Goal: Task Accomplishment & Management: Complete application form

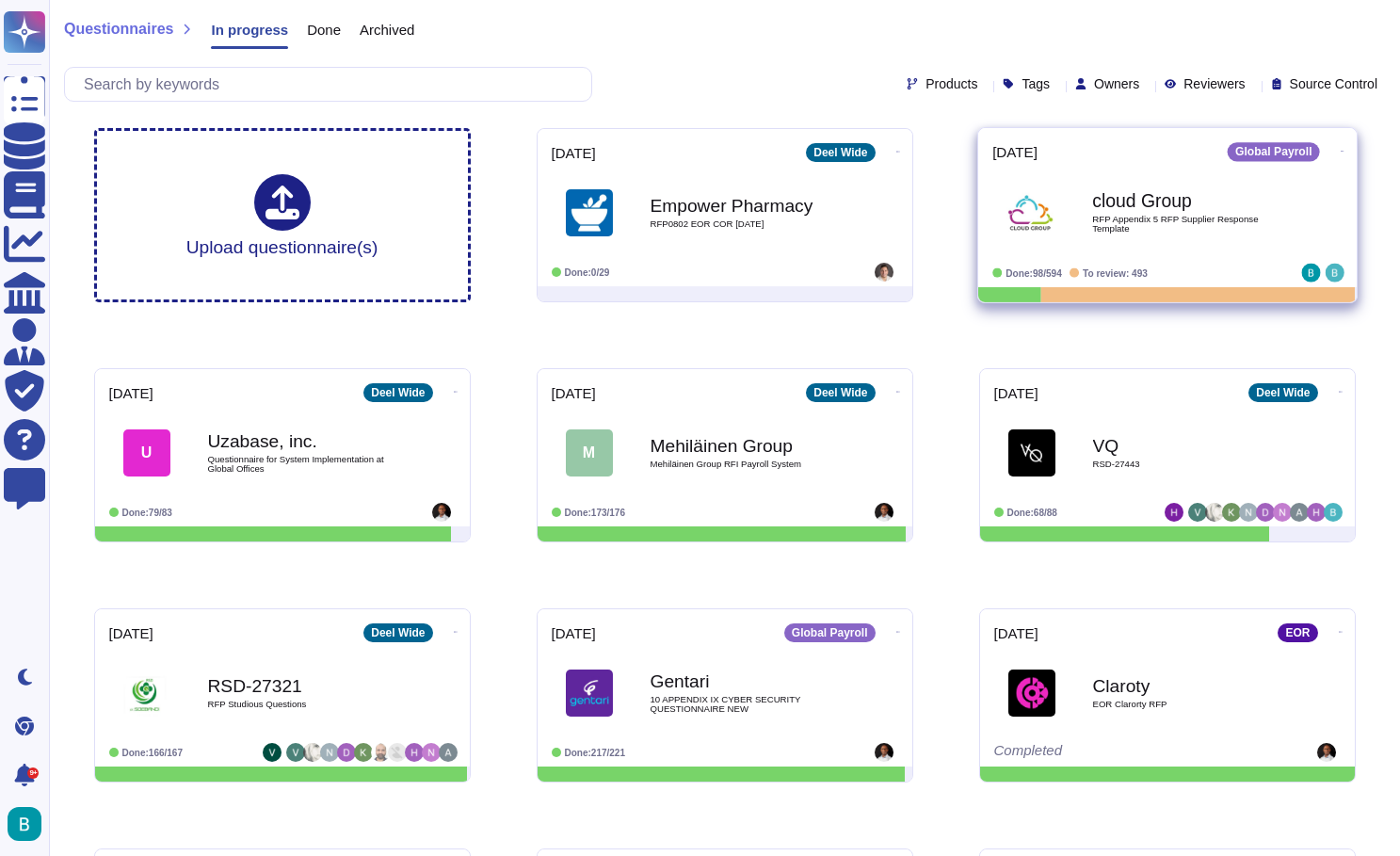
click at [1197, 212] on div "cloud Group RFP Appendix 5 RFP Supplier Response Template" at bounding box center [1187, 212] width 190 height 77
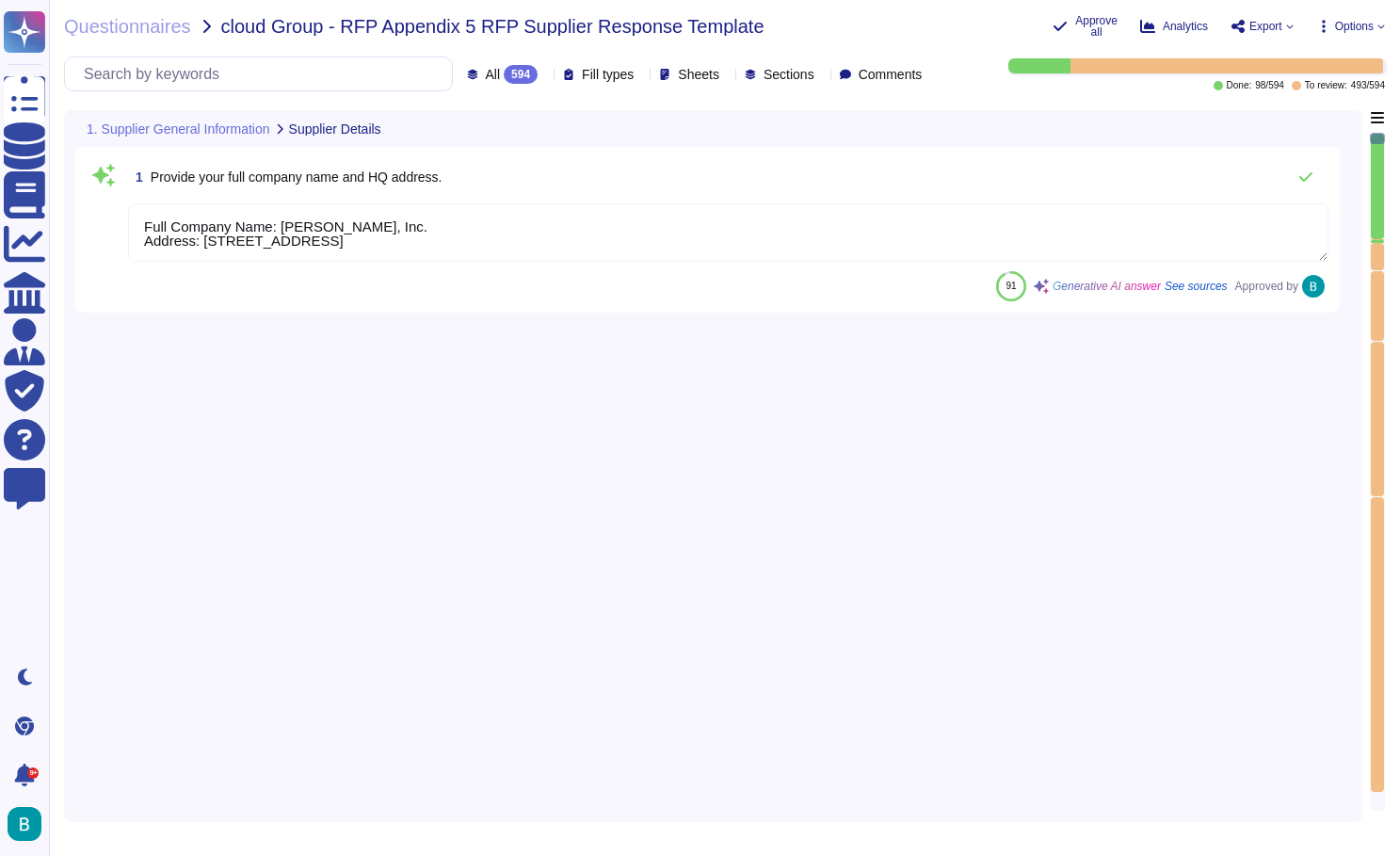
type textarea "Full Company Name: [PERSON_NAME], Inc. Address: [STREET_ADDRESS]"
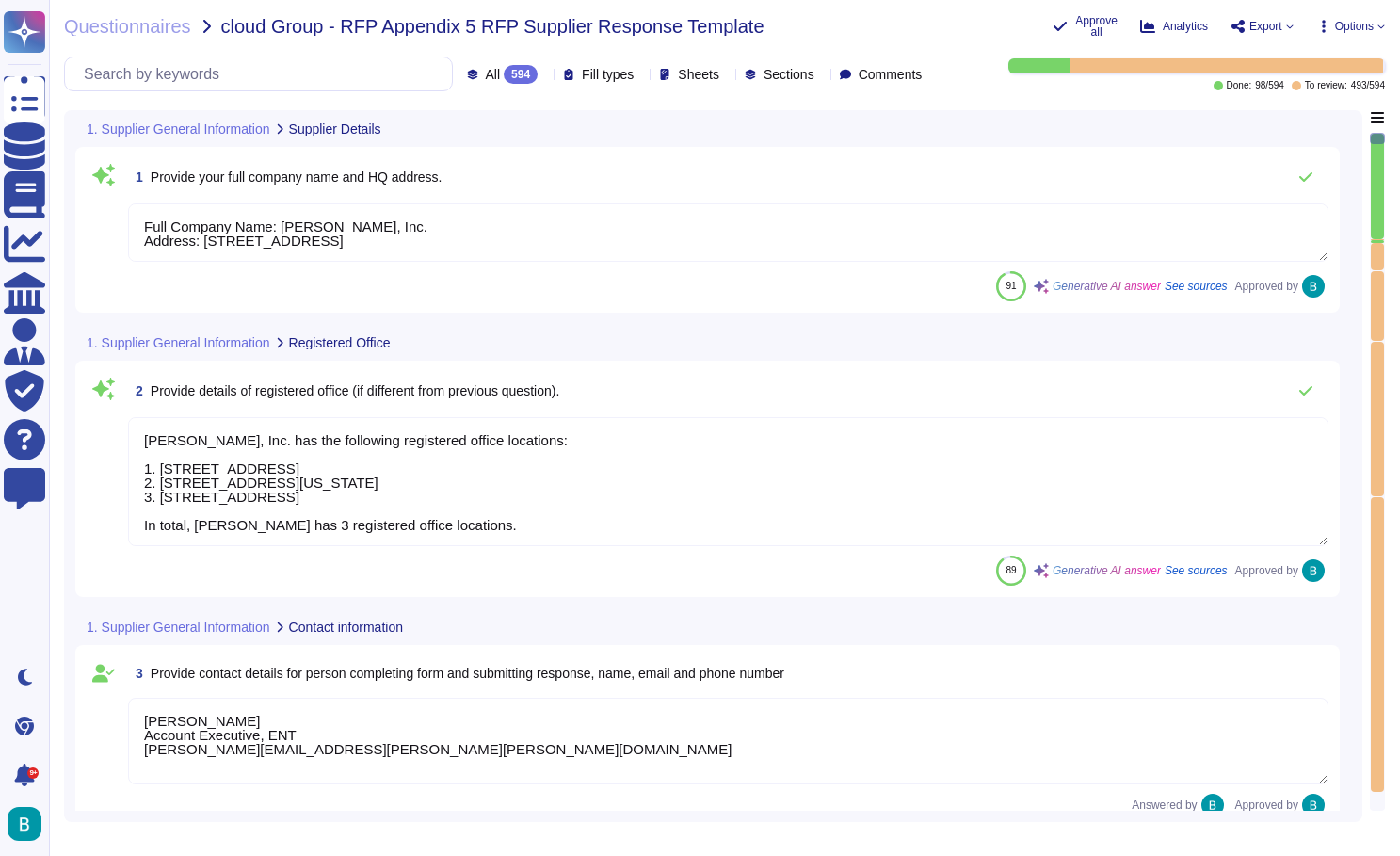
type textarea "[PERSON_NAME], Inc. has the following registered office locations: 1. [STREET_A…"
type textarea "[PERSON_NAME] Account Executive, ENT [PERSON_NAME][EMAIL_ADDRESS][PERSON_NAME][…"
type textarea "[PERSON_NAME] operates as a privately held company, officially known as [PERSON…"
type textarea "[PERSON_NAME] has 7000+ employees globally."
click at [1072, 66] on div at bounding box center [1227, 66] width 312 height 15
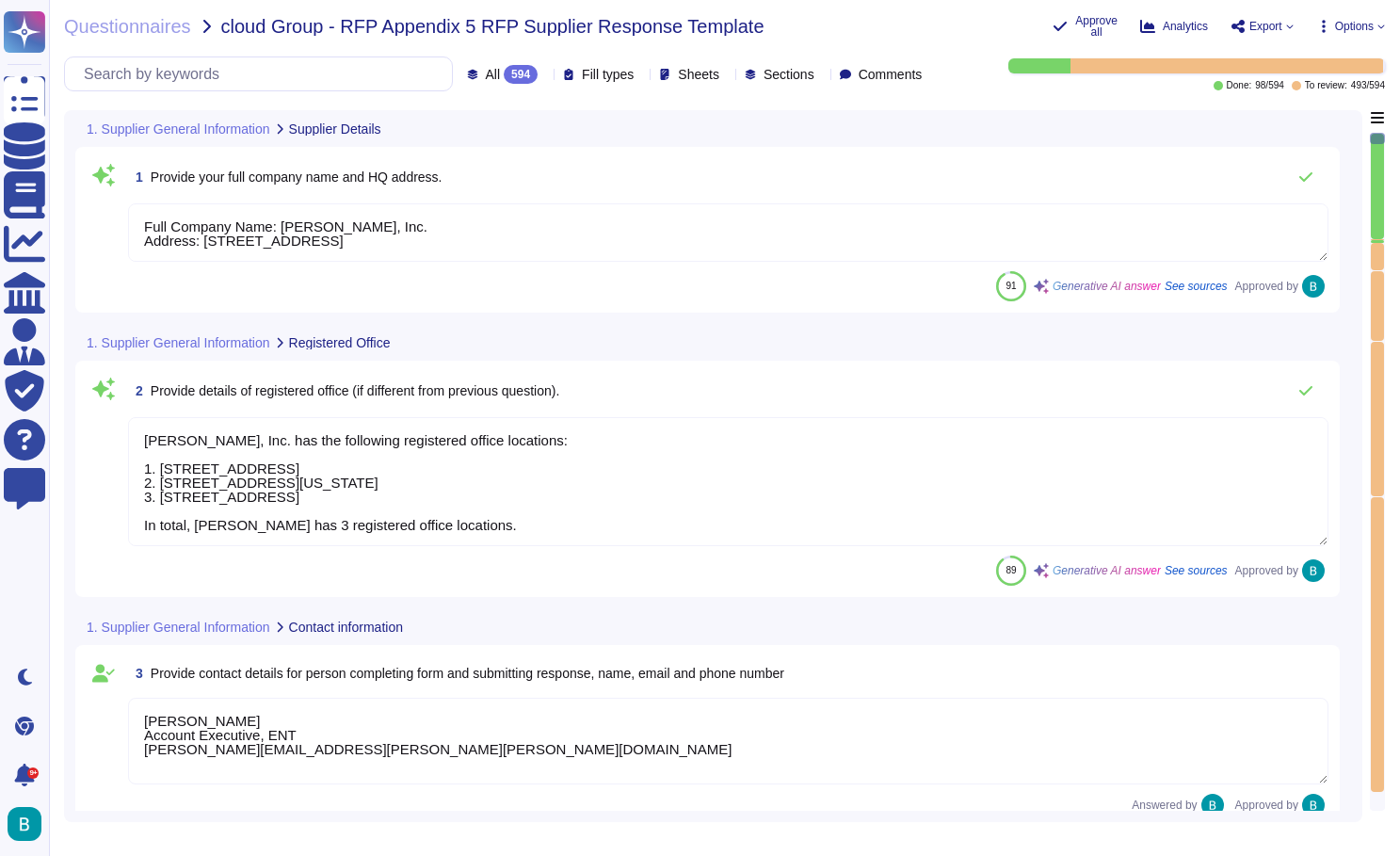
click at [1378, 245] on div at bounding box center [1378, 257] width 13 height 27
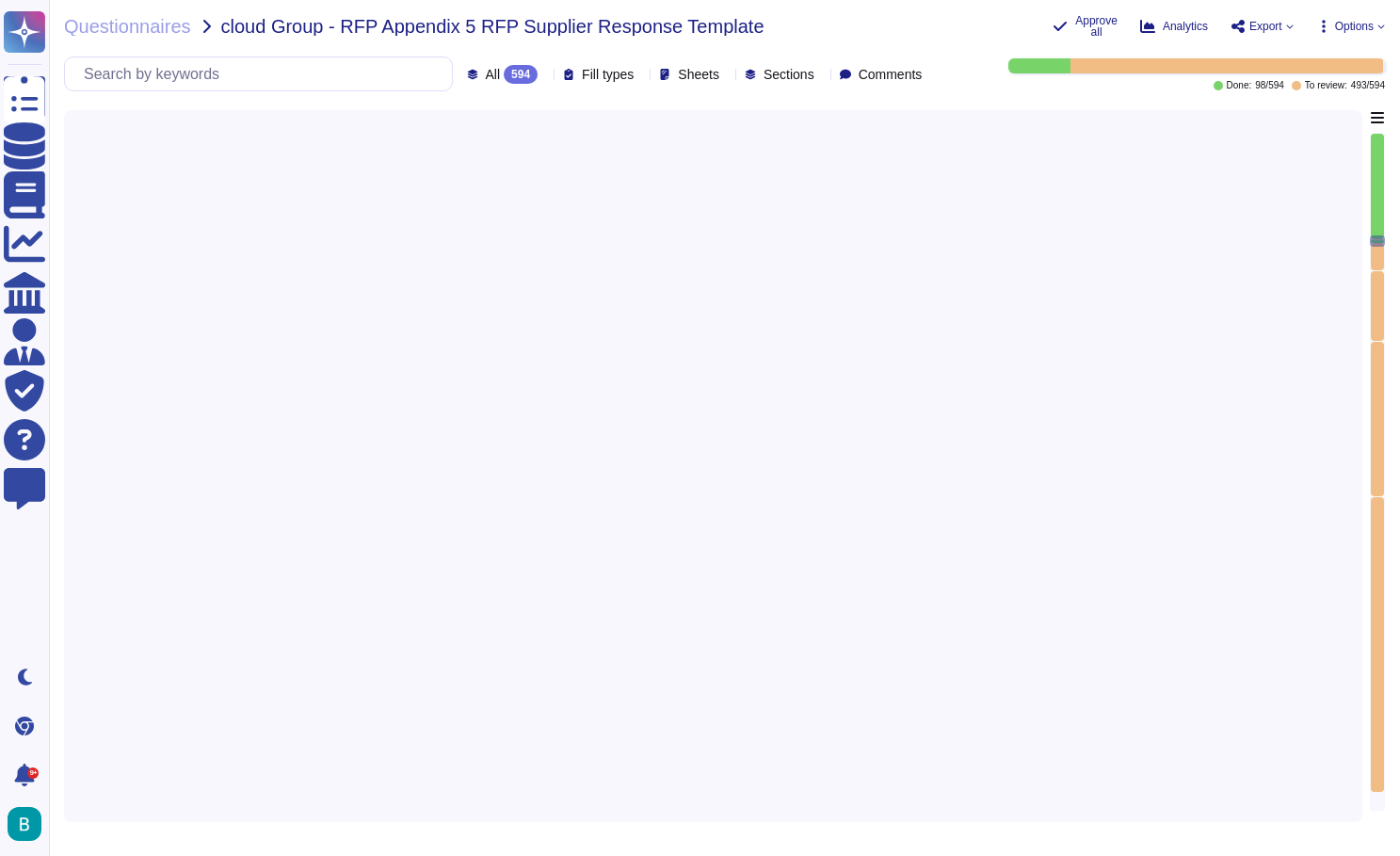
type textarea "Lore ipsumd s ametconsectet adipi el seddoe tempori utlaboree doloremagnaa enim…"
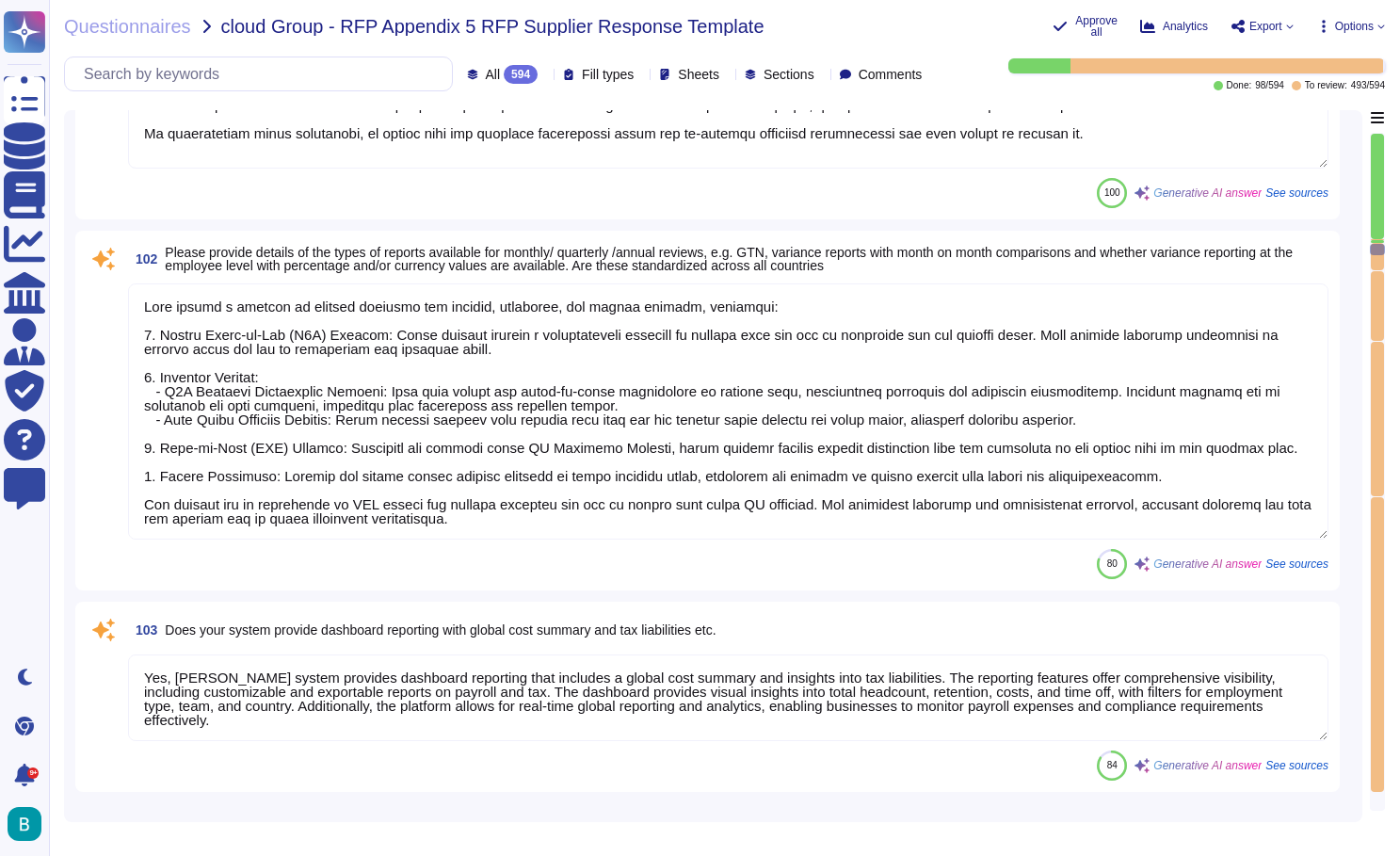
type textarea "Lore ipsumd s ametconsectet adipi el seddoei tempori utlabore et dolo magnaal e…"
type textarea "Our software meets in-country reporting requirements through a comprehensive ap…"
type textarea "[PERSON_NAME] offers a variety of reports suitable for monthly, quarterly, and …"
type textarea "Yes, [PERSON_NAME] system provides dashboard reporting that includes a global c…"
type textarea "Yes, local legal payroll compliance, tax filing, and holding of statutory perio…"
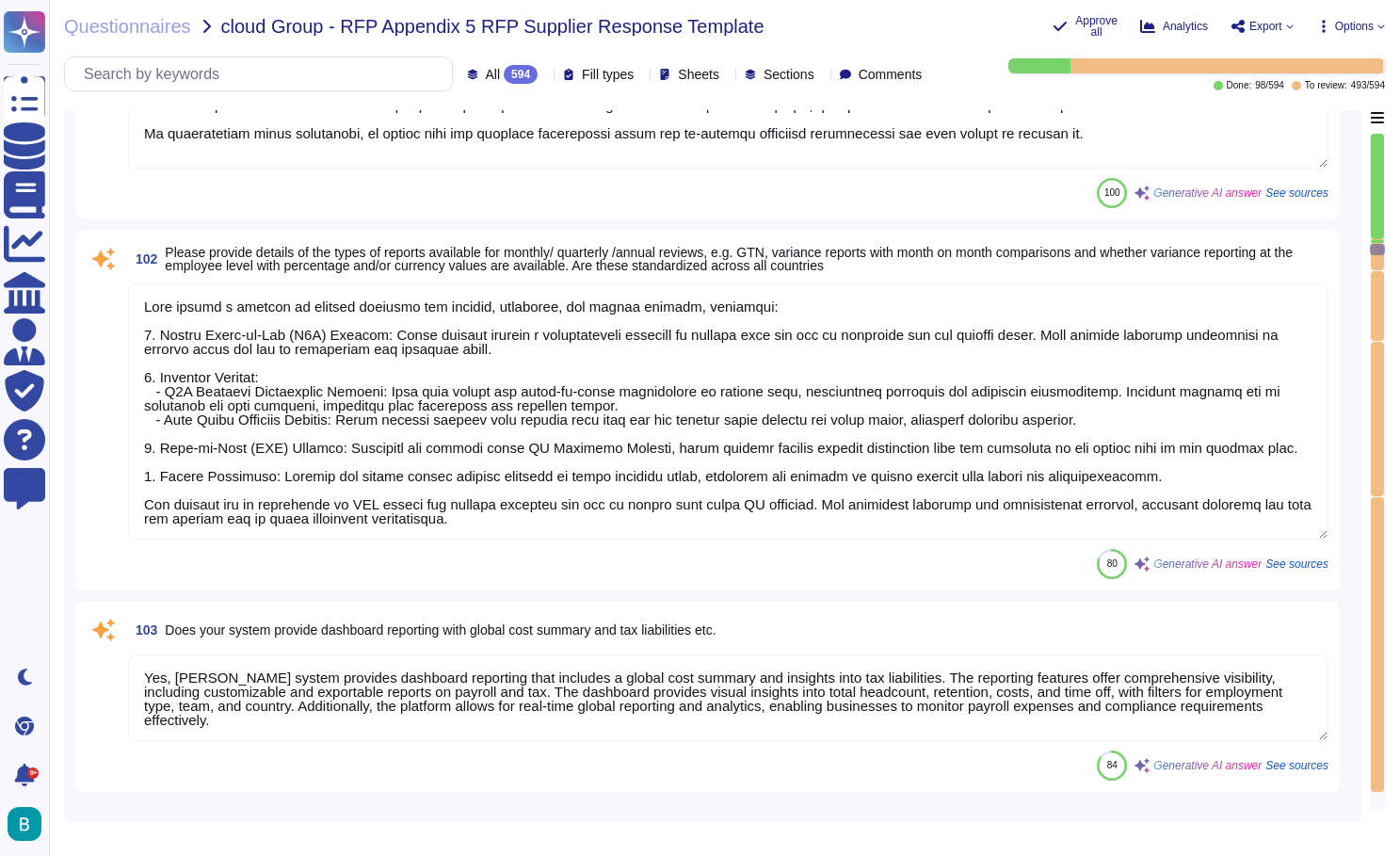
type textarea "[PERSON_NAME] ensures payroll compliance with country legislative and tax requi…"
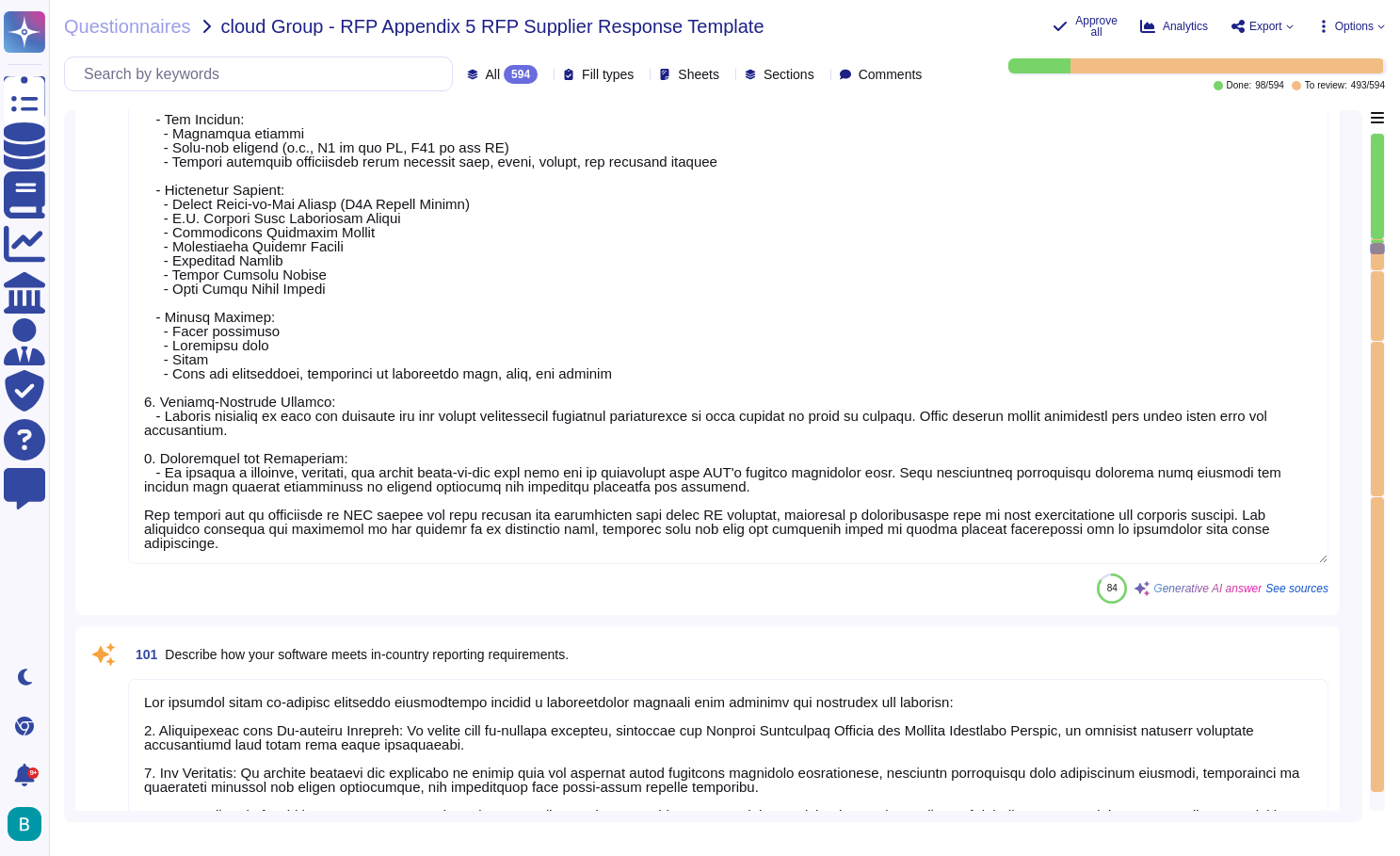
type textarea "The export compatible formats for report data, including General Ledger files, …"
type textarea "Data can be exported in Excel formats (XLS, XLSX) for editing capabilities. Add…"
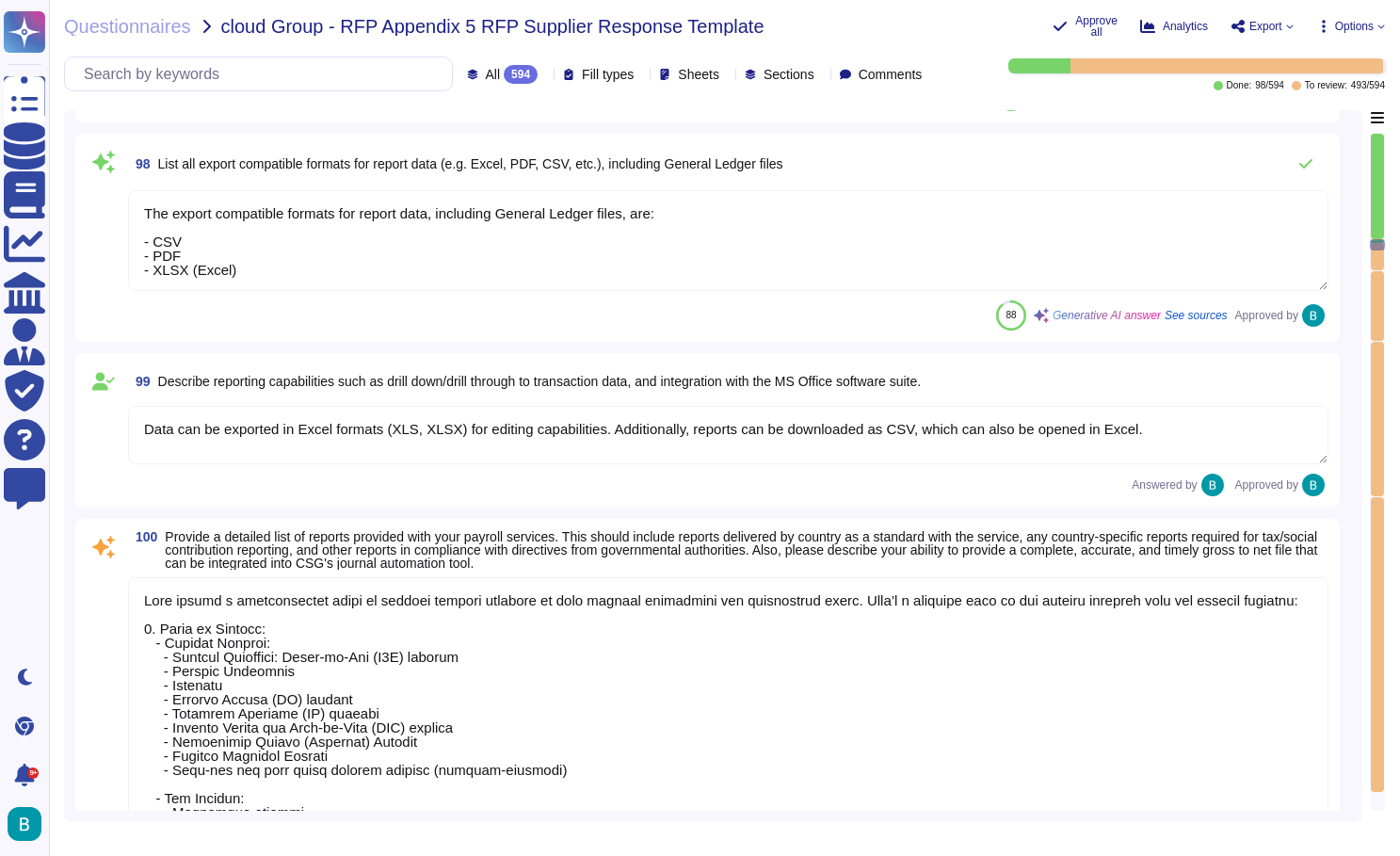
type textarea "Lore ipsumd s ametconsectet adipi el seddoe tempori utlaboree doloremagnaa enim…"
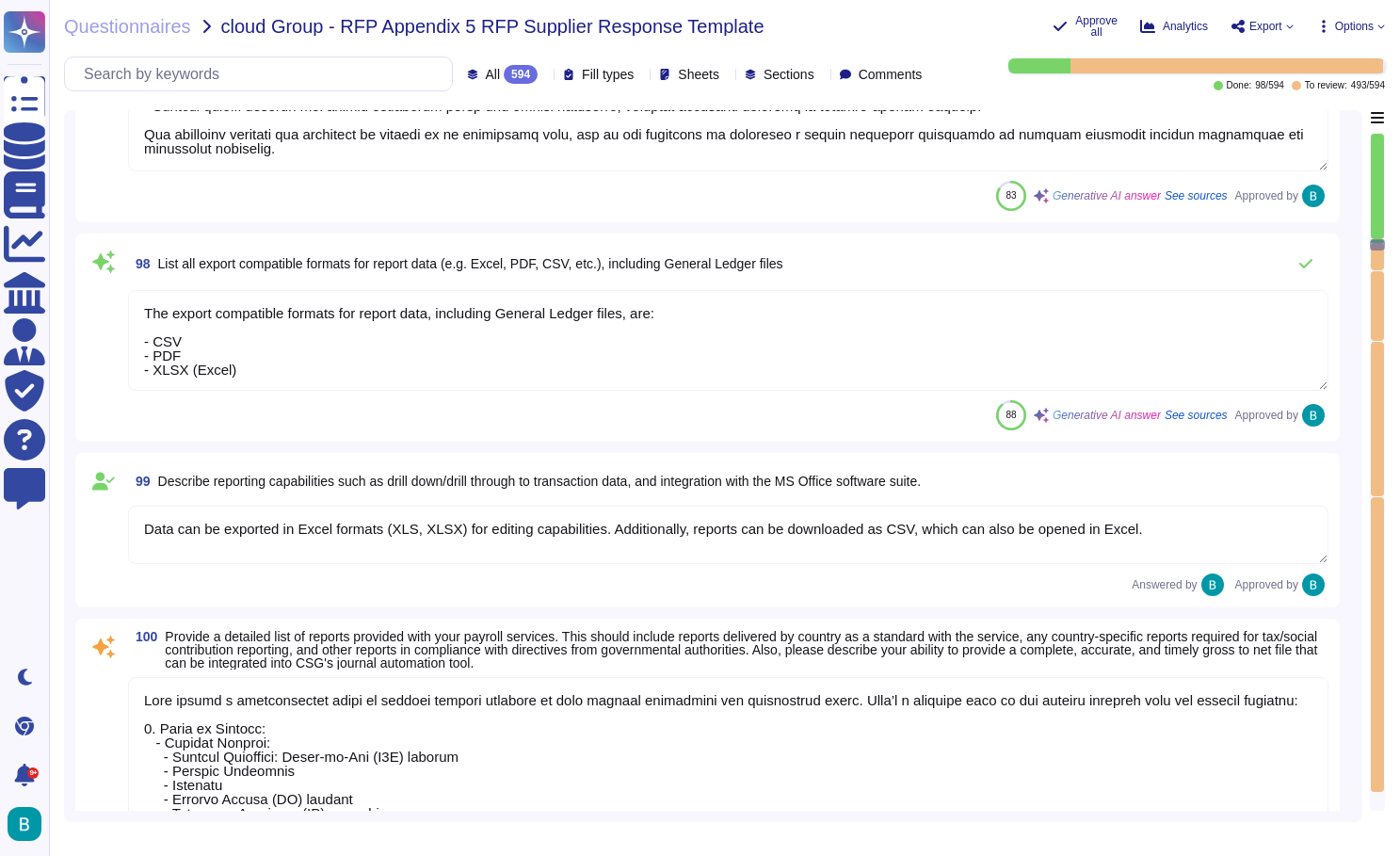
scroll to position [21352, 0]
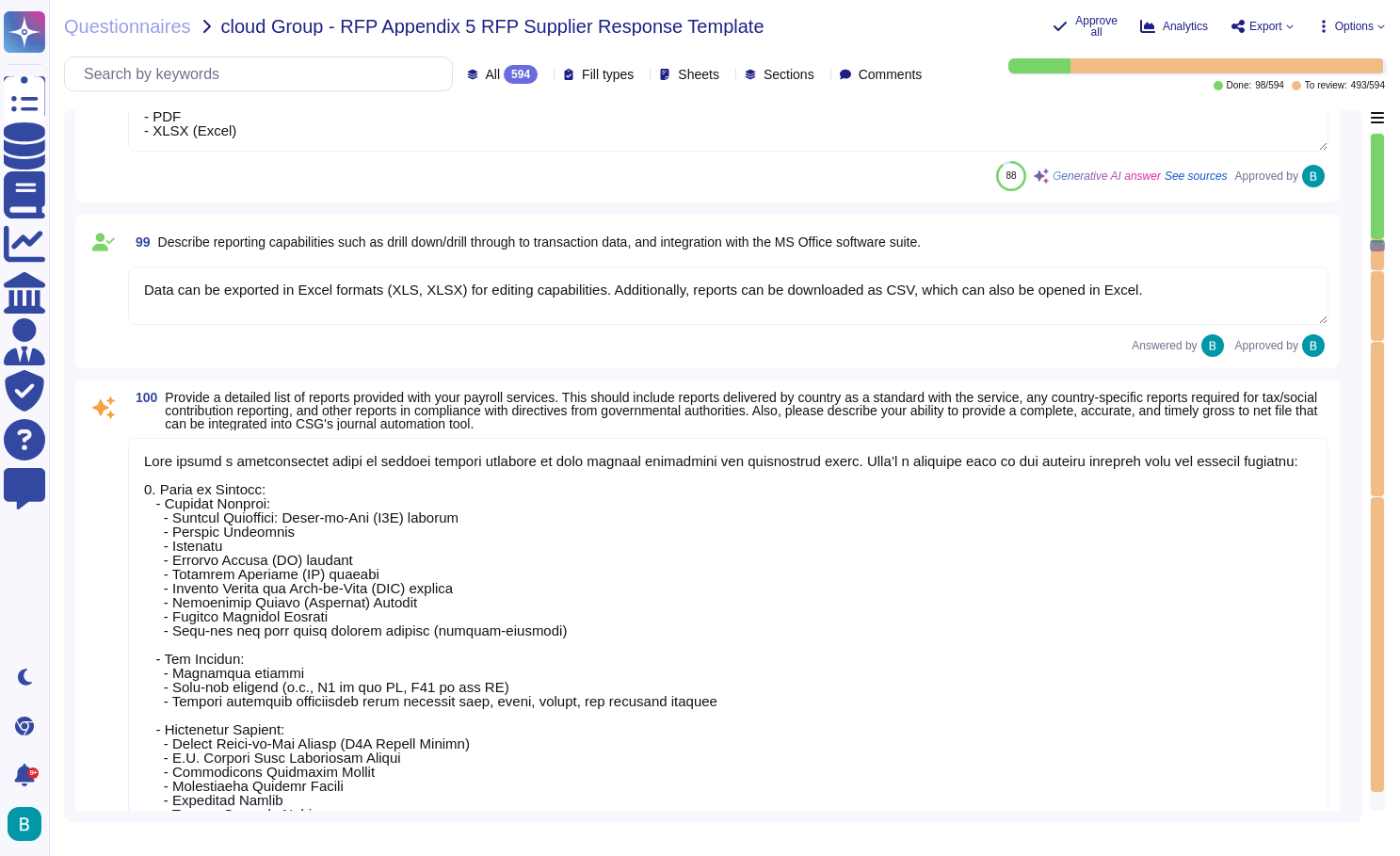
type textarea "Our software meets in-country reporting requirements through a comprehensive ap…"
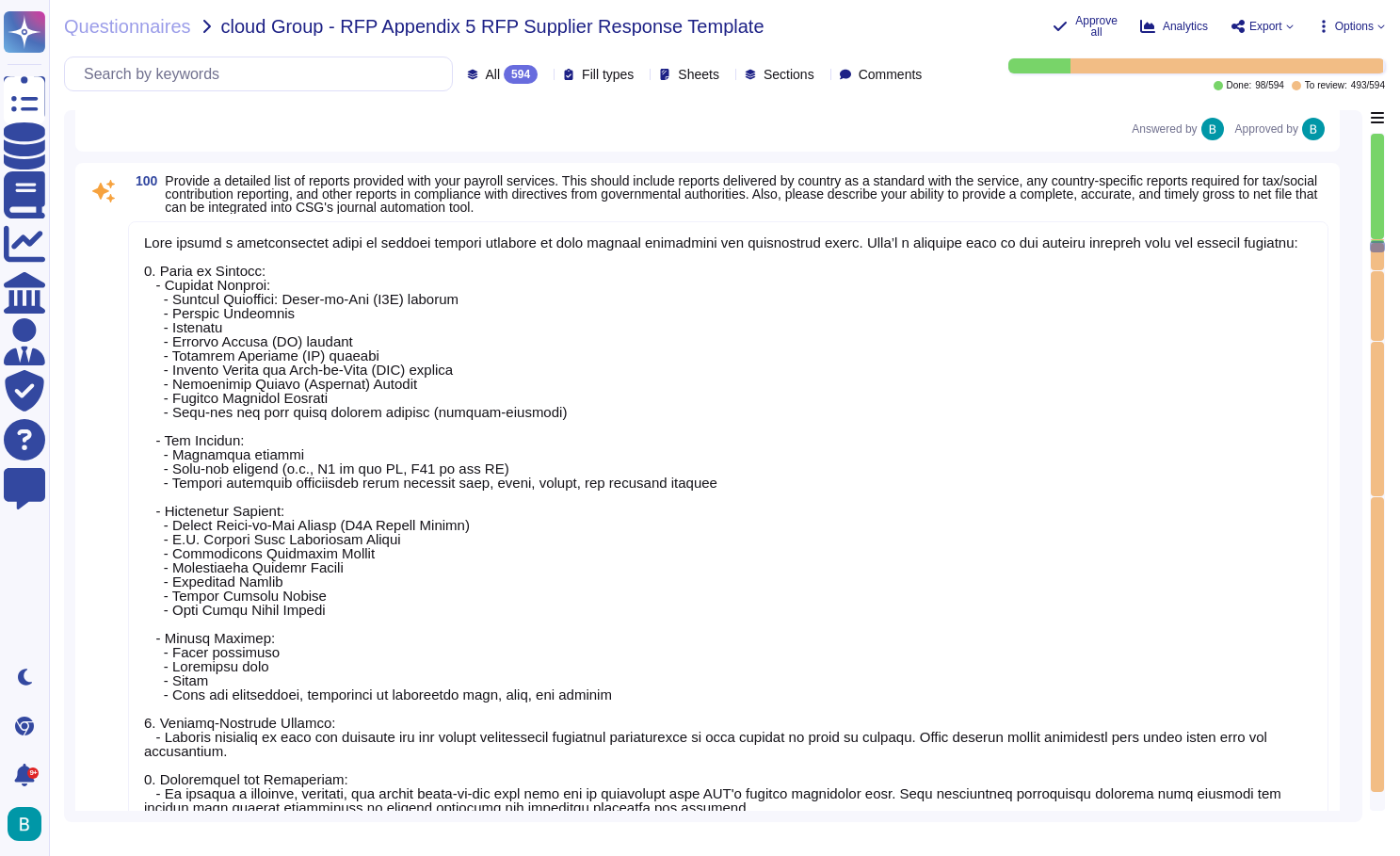
scroll to position [21639, 0]
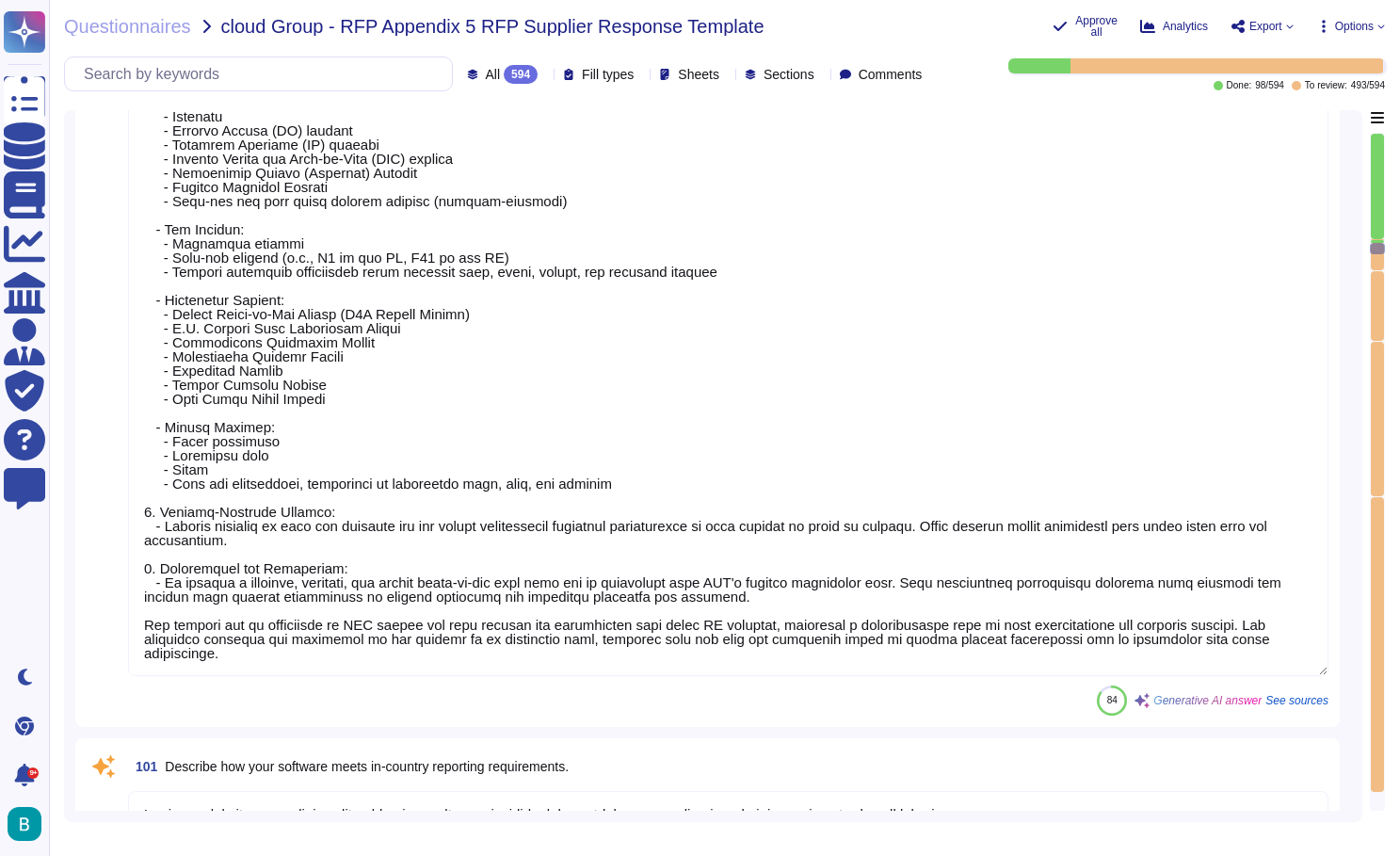
type textarea "[PERSON_NAME] offers a variety of reports suitable for monthly, quarterly, and …"
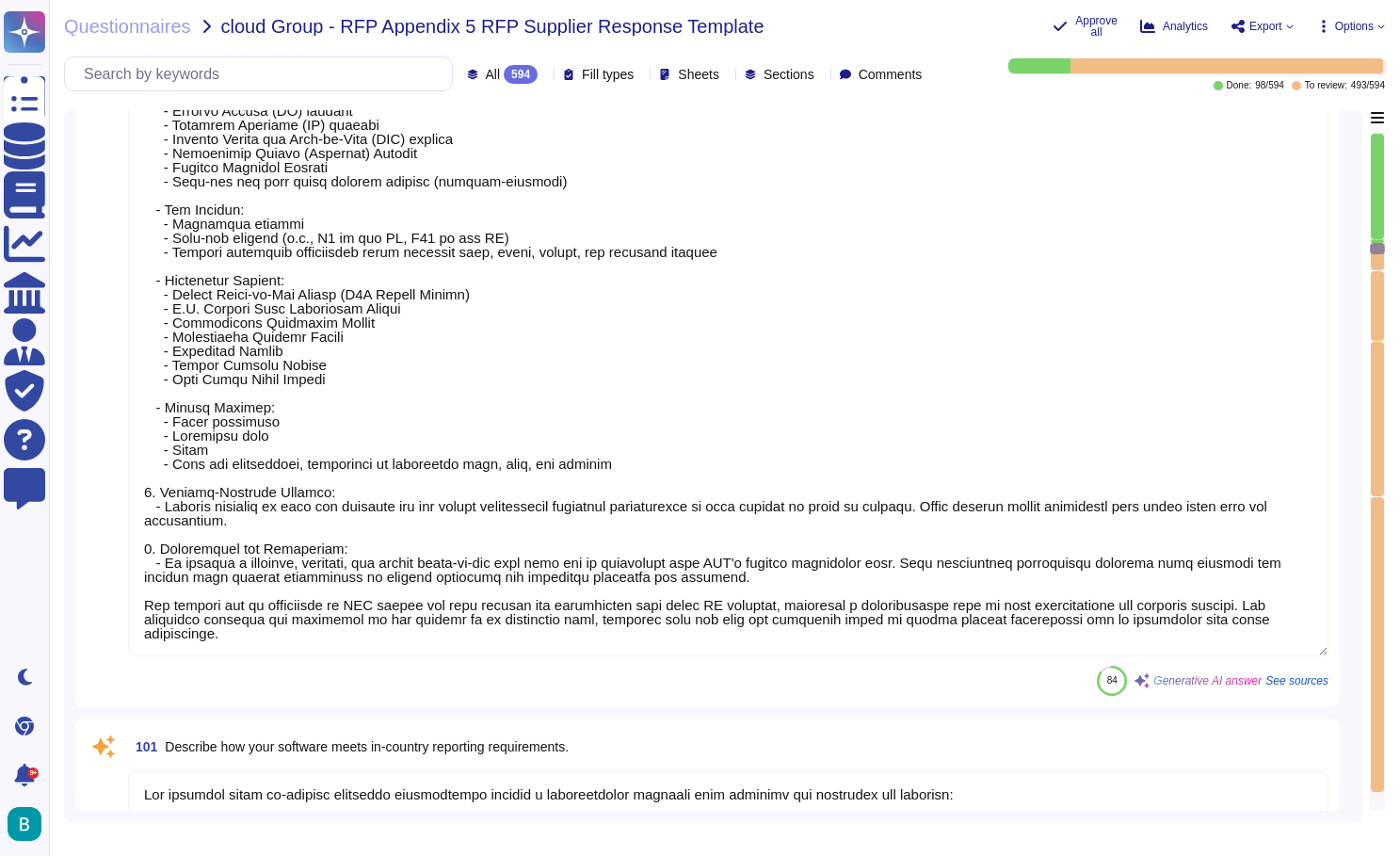
scroll to position [21788, 0]
click at [616, 447] on textarea at bounding box center [728, 322] width 1200 height 666
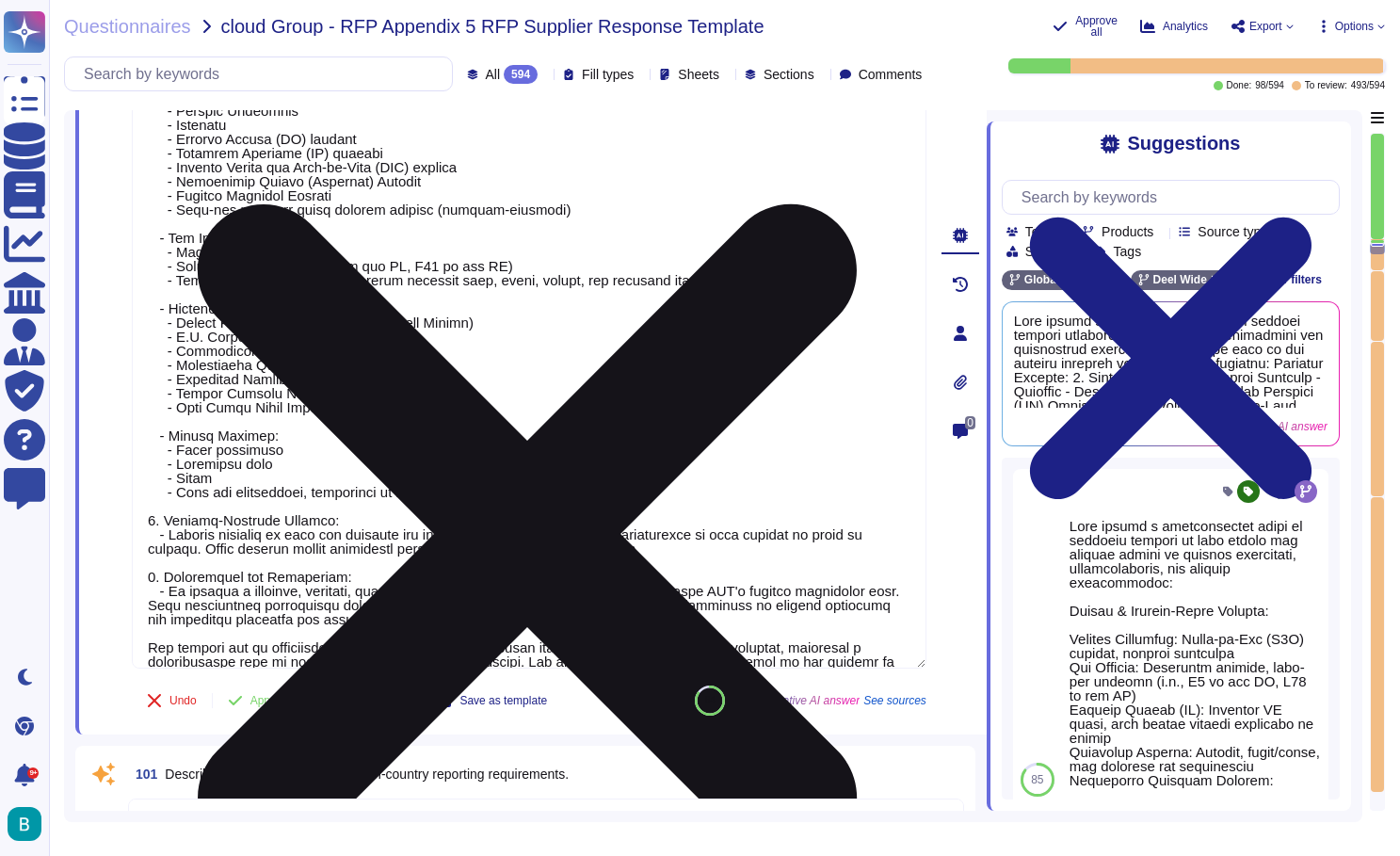
scroll to position [0, 0]
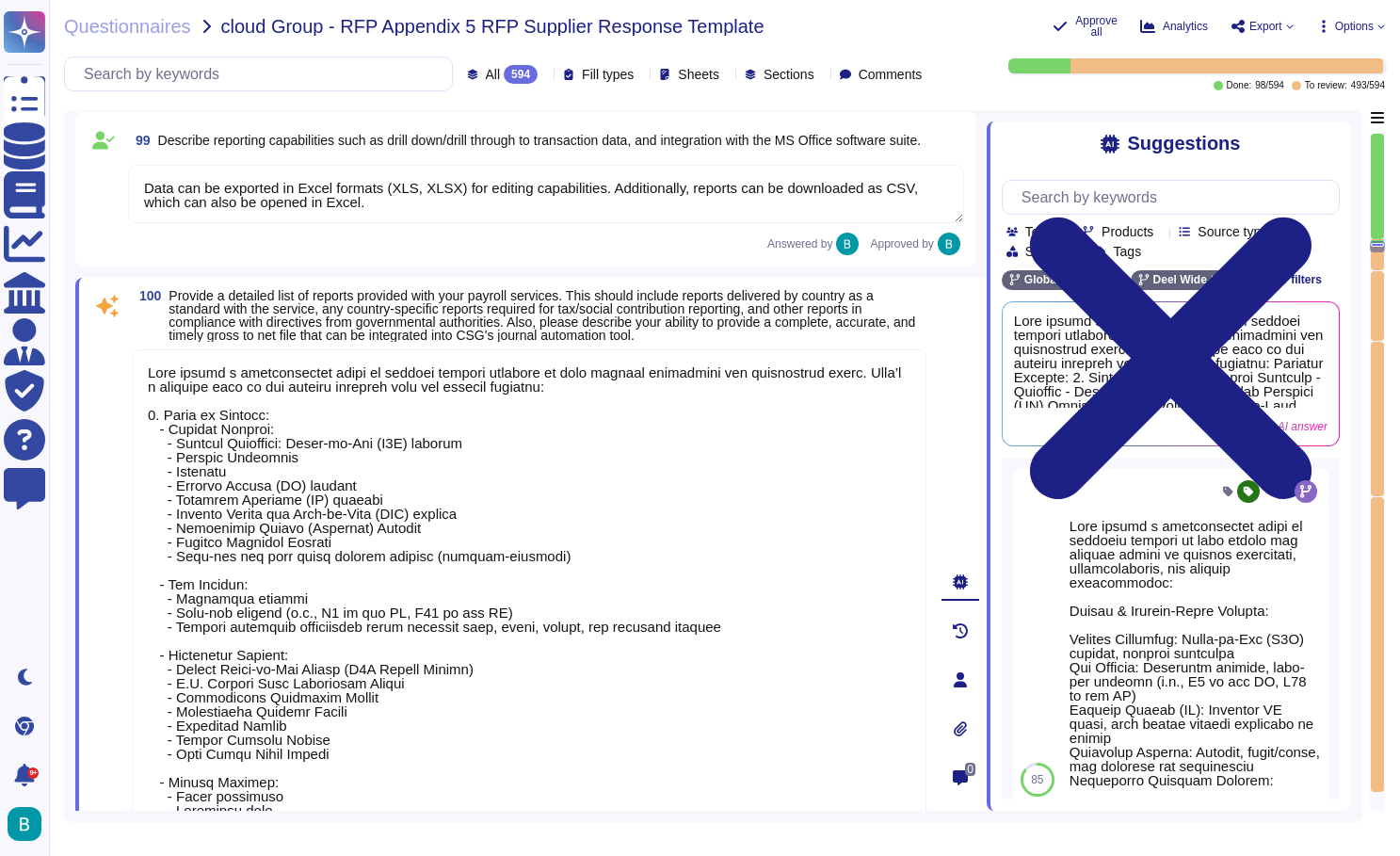
type textarea "Lore ipsumd s ametconsectet adipi el seddoe tempori utlaboree doloremagnaa enim…"
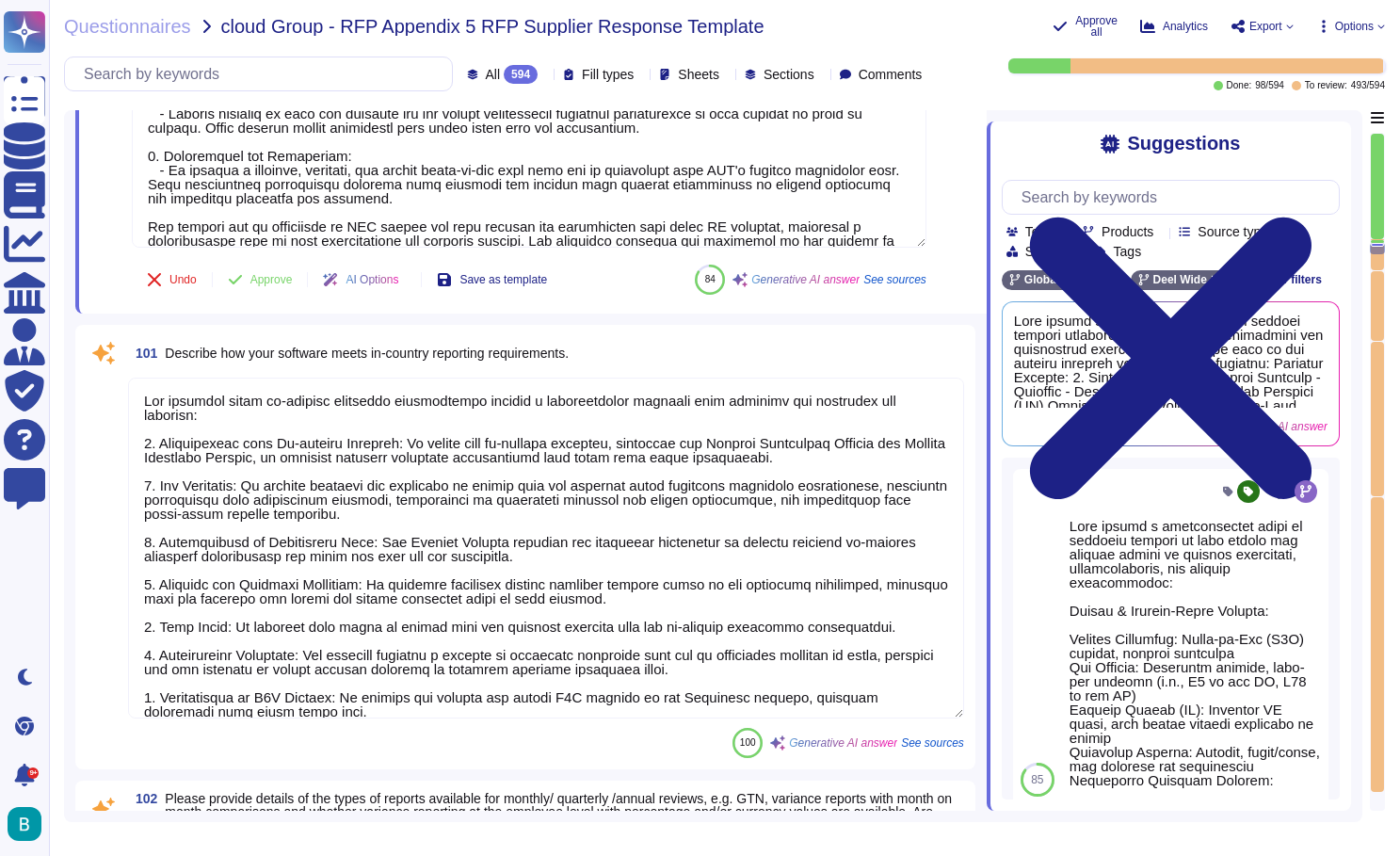
type textarea "[PERSON_NAME] offers a variety of reports suitable for monthly, quarterly, and …"
type textarea "Yes, [PERSON_NAME] system provides dashboard reporting that includes a global c…"
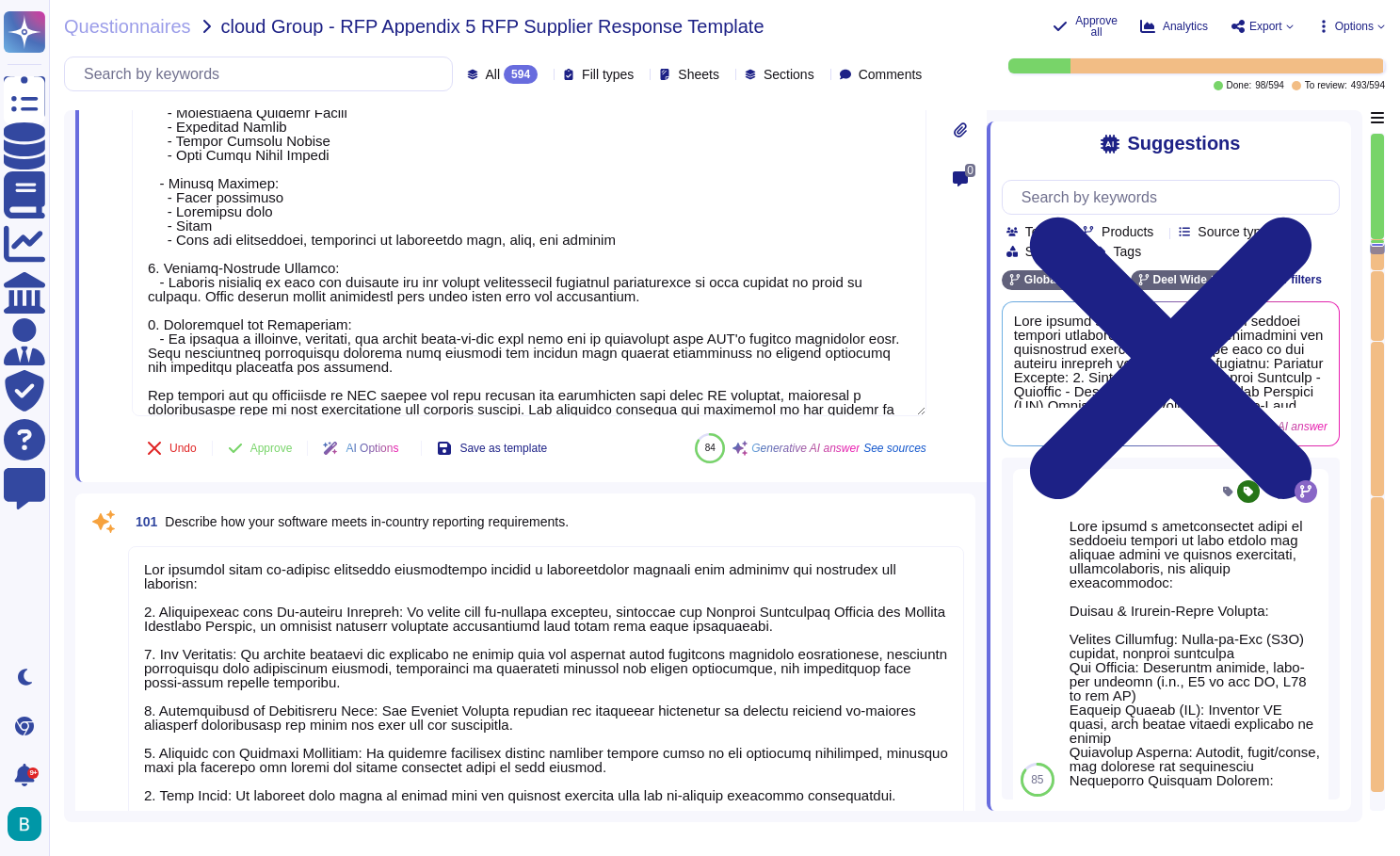
scroll to position [22064, 0]
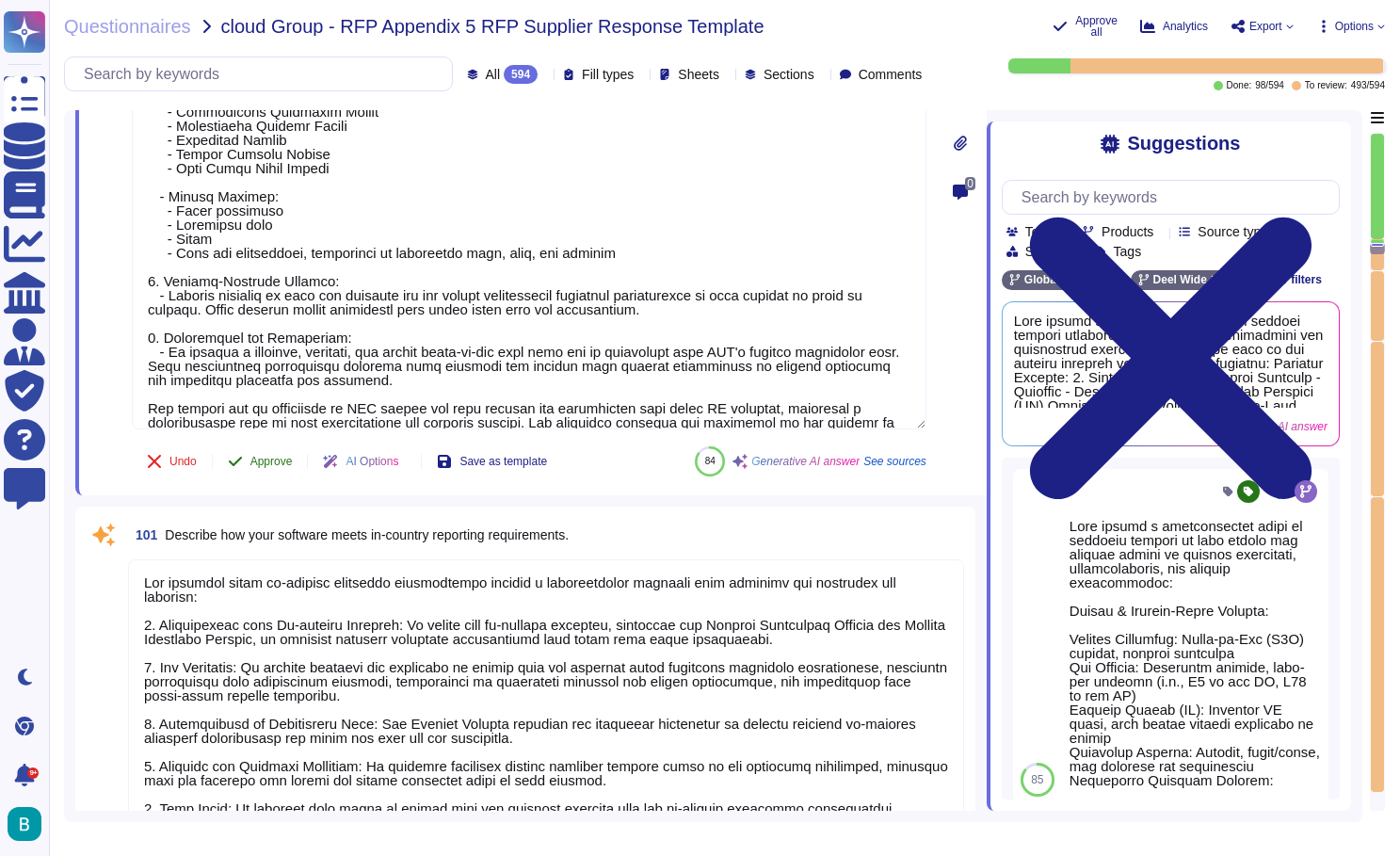
click at [275, 462] on span "Approve" at bounding box center [272, 462] width 43 height 11
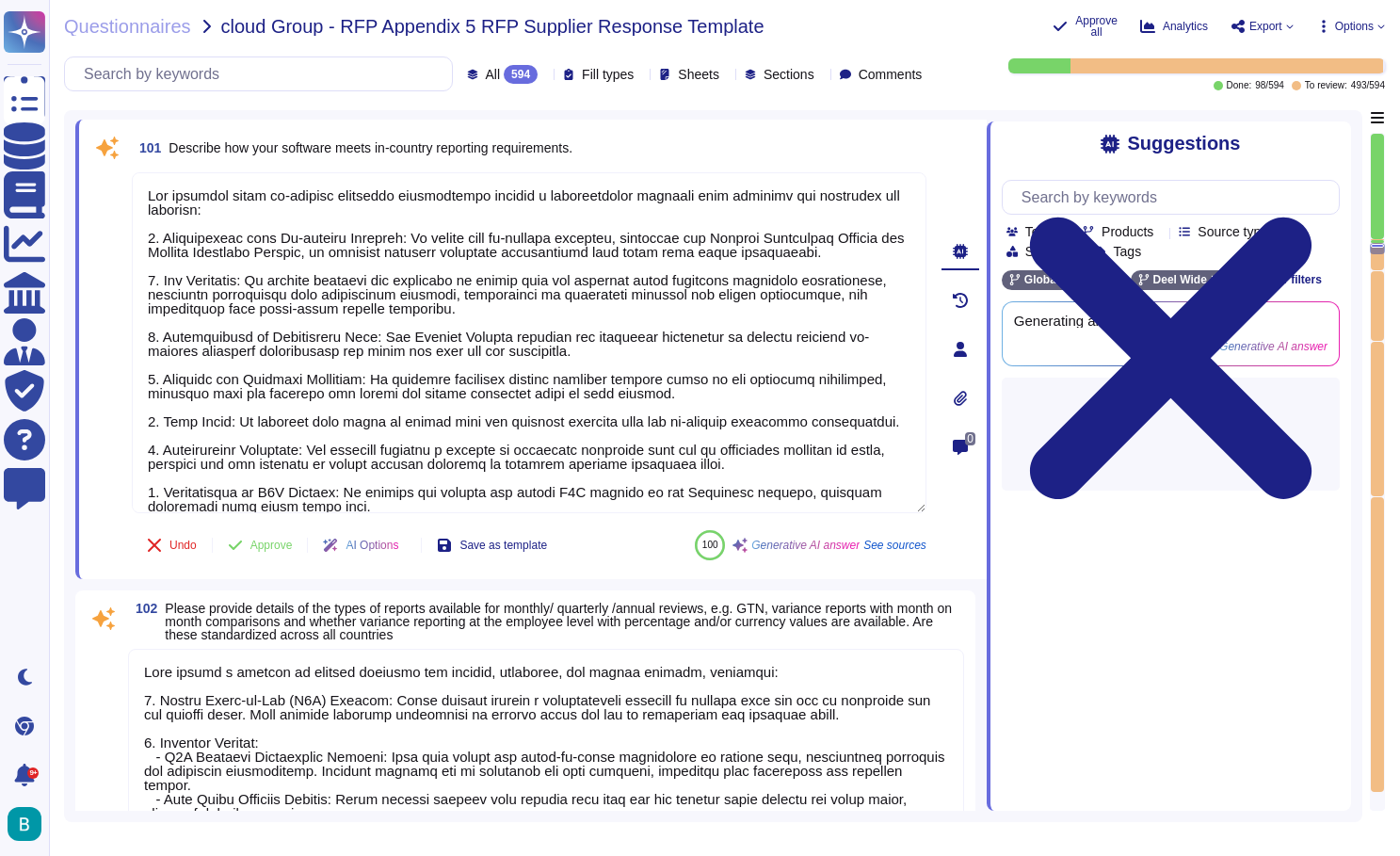
scroll to position [22367, 0]
